Goal: Information Seeking & Learning: Find specific fact

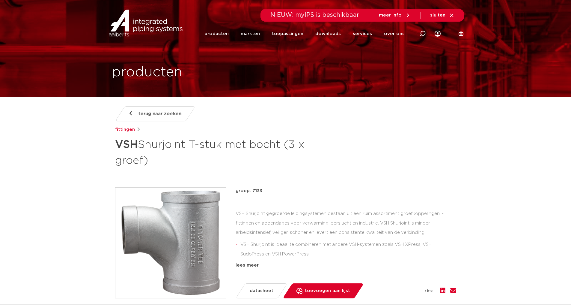
click at [169, 70] on h1 "producten" at bounding box center [147, 72] width 70 height 19
click at [217, 33] on link "producten" at bounding box center [217, 33] width 24 height 23
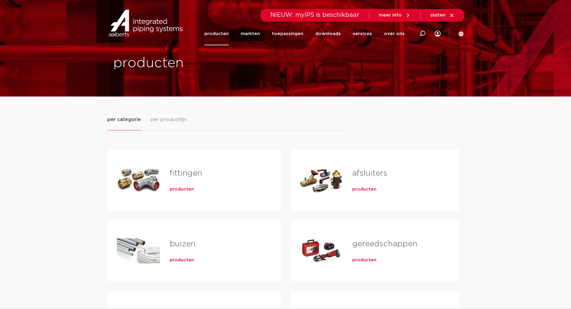
click at [168, 121] on span "per productlijn" at bounding box center [169, 119] width 36 height 7
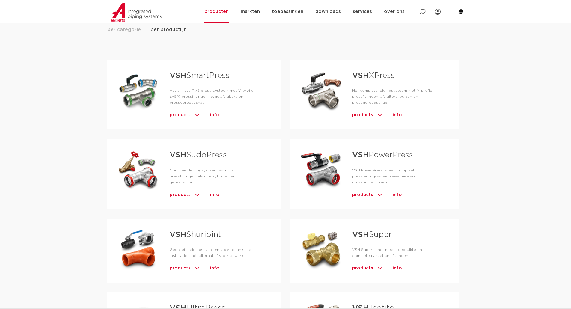
scroll to position [150, 0]
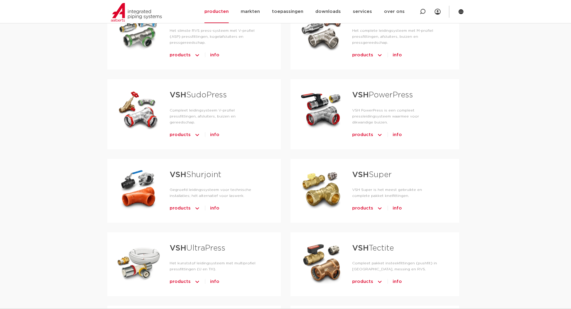
click at [177, 171] on strong "VSH" at bounding box center [178, 175] width 16 height 8
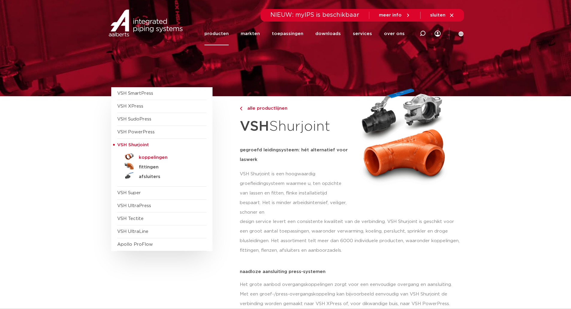
click at [147, 156] on h5 "koppelingen" at bounding box center [168, 157] width 59 height 5
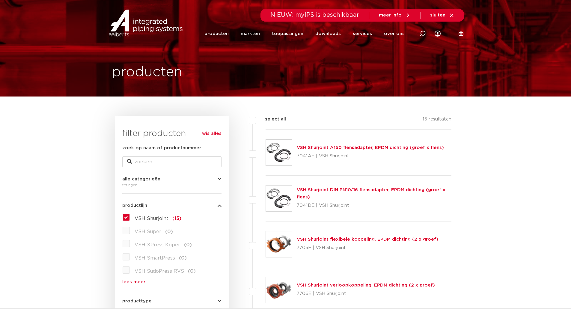
drag, startPoint x: 158, startPoint y: 155, endPoint x: 158, endPoint y: 158, distance: 3.3
click at [158, 156] on div "zoek op naam of productnummer" at bounding box center [171, 156] width 99 height 23
click at [158, 160] on input "zoek op naam of productnummer" at bounding box center [171, 162] width 99 height 11
paste input "SG05E0065"
type input "SG05E0065"
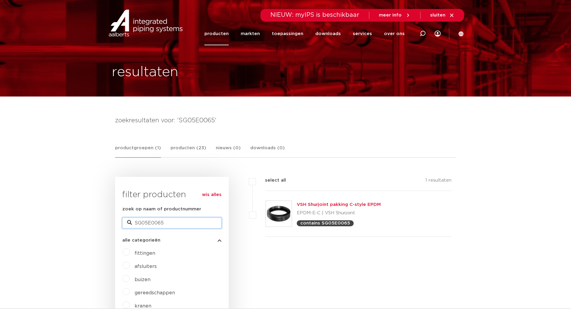
click at [171, 226] on input "SG05E0065" at bounding box center [171, 223] width 99 height 11
drag, startPoint x: 175, startPoint y: 225, endPoint x: 88, endPoint y: 218, distance: 88.2
paste input "text"
click at [155, 222] on input "zoek op naam of productnummer" at bounding box center [171, 223] width 99 height 11
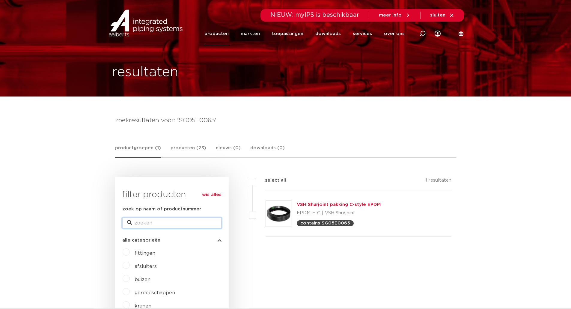
paste input "text"
click at [160, 227] on input "zoek op naam of productnummer" at bounding box center [171, 223] width 99 height 11
paste input "171504520003"
type input "171504520003"
drag, startPoint x: 181, startPoint y: 224, endPoint x: 104, endPoint y: 217, distance: 78.0
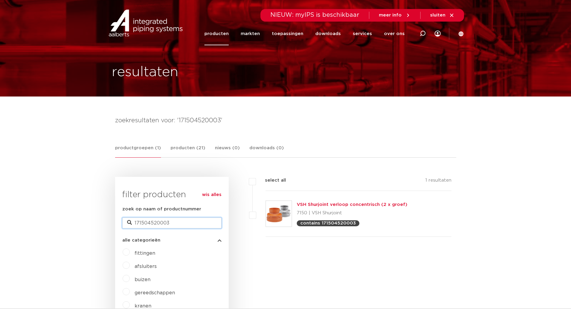
paste input "21"
type input "171214520003"
click at [184, 221] on input "171214520003" at bounding box center [171, 223] width 99 height 11
drag, startPoint x: 184, startPoint y: 221, endPoint x: 83, endPoint y: 221, distance: 101.7
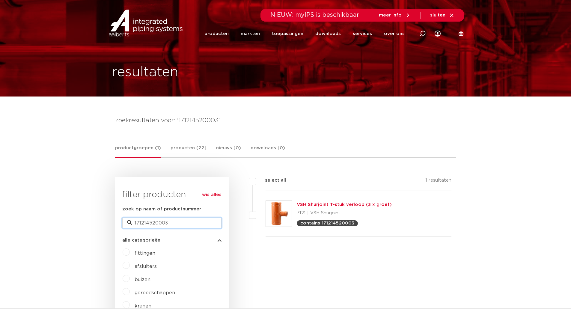
paste input "110085002"
type input "171110085002"
drag, startPoint x: 189, startPoint y: 225, endPoint x: 74, endPoint y: 214, distance: 115.1
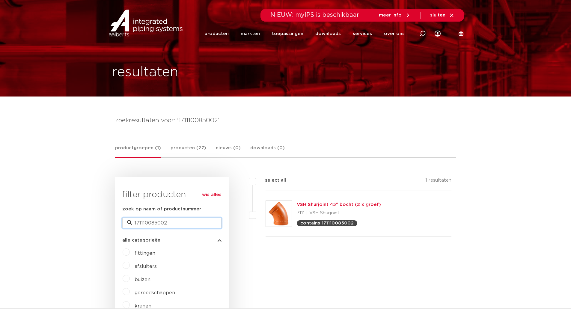
paste input "21A120001"
type input "17121A120001"
drag, startPoint x: 181, startPoint y: 220, endPoint x: 25, endPoint y: 211, distance: 156.2
paste input "3500"
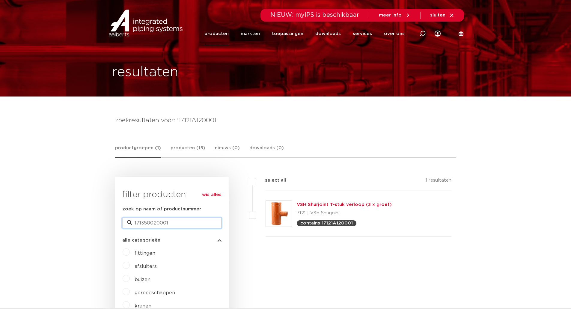
type input "171350020001"
